Goal: Information Seeking & Learning: Learn about a topic

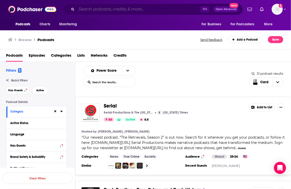
click at [100, 9] on input "Search podcasts, credits, & more..." at bounding box center [139, 9] width 124 height 8
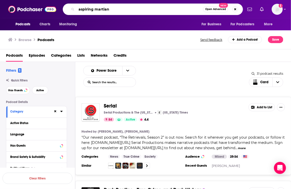
type input "aspiring martians"
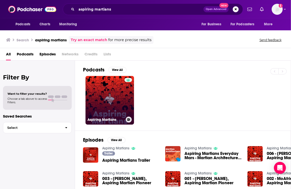
click at [101, 95] on link "Aspiring Martians" at bounding box center [110, 100] width 49 height 49
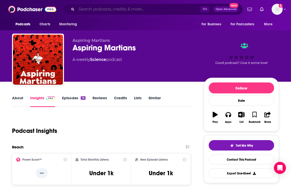
click at [158, 10] on input "Search podcasts, credits, & more..." at bounding box center [139, 9] width 124 height 8
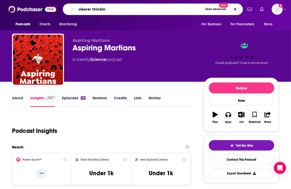
type input "clearer thinking"
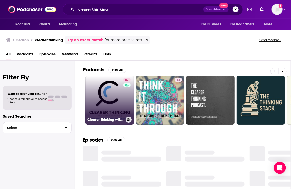
click at [104, 102] on link "67 Clearer Thinking with Spencer Greenberg" at bounding box center [110, 100] width 49 height 49
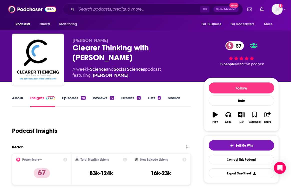
click at [120, 13] on div "⌘ K Open Advanced New" at bounding box center [153, 10] width 180 height 12
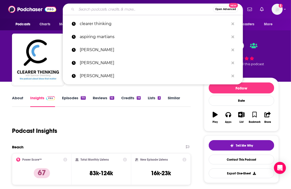
click at [119, 12] on input "Search podcasts, credits, & more..." at bounding box center [145, 9] width 137 height 8
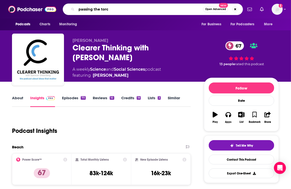
type input "passing the torch"
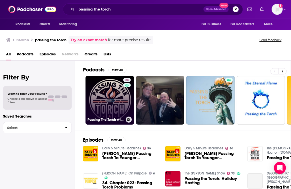
click at [101, 97] on link "28 Passing The Torch with Martin Foster" at bounding box center [110, 100] width 49 height 49
